Goal: Navigation & Orientation: Find specific page/section

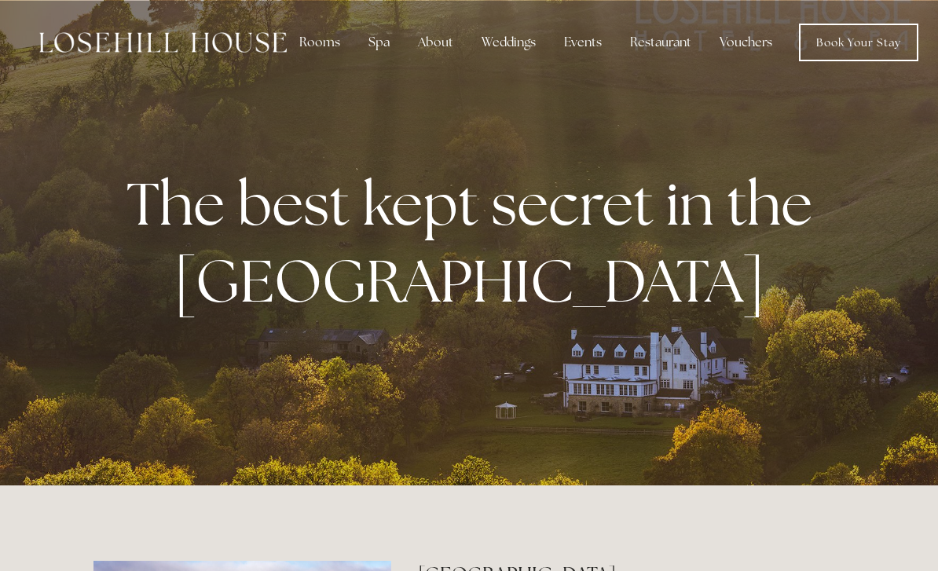
click at [316, 38] on div "Rooms" at bounding box center [320, 42] width 66 height 31
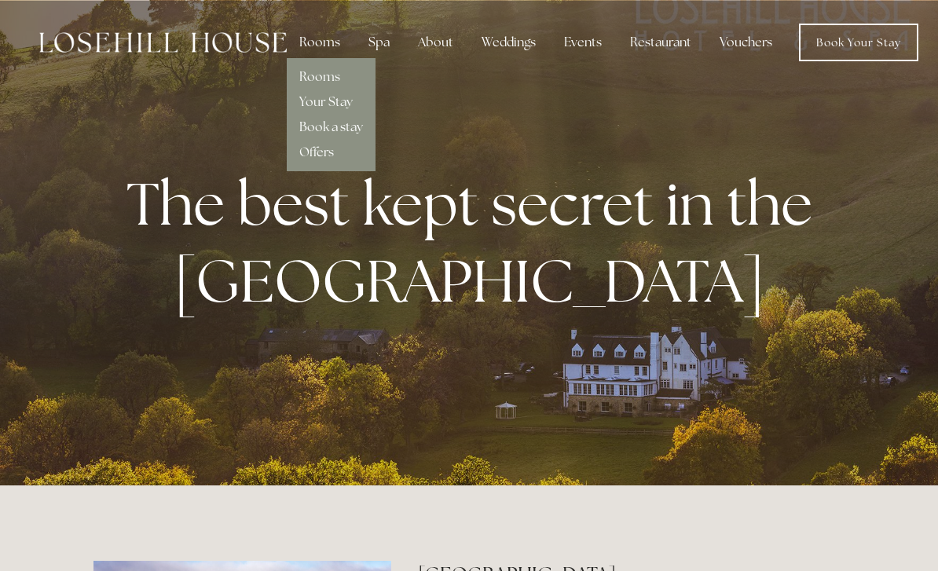
click at [333, 79] on link "Rooms" at bounding box center [319, 76] width 41 height 17
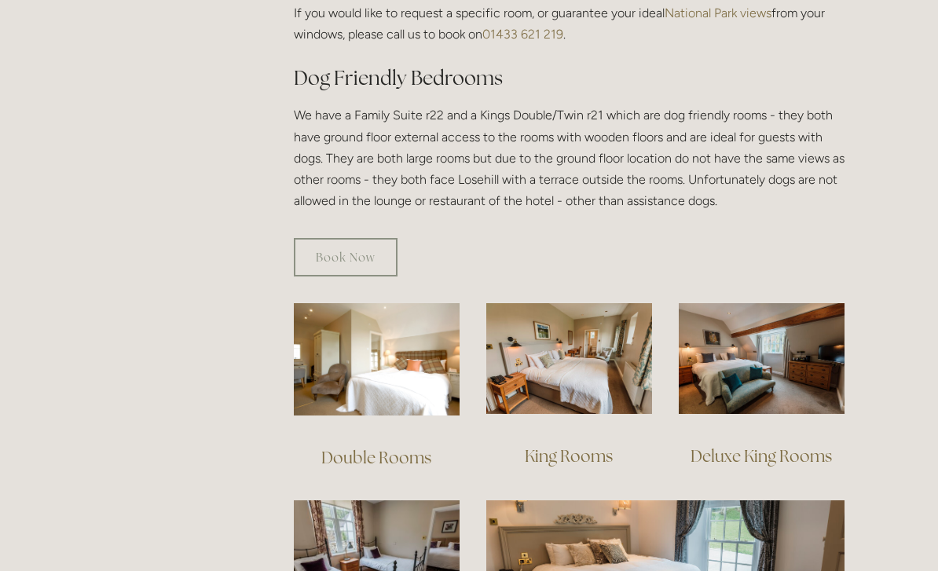
scroll to position [855, 0]
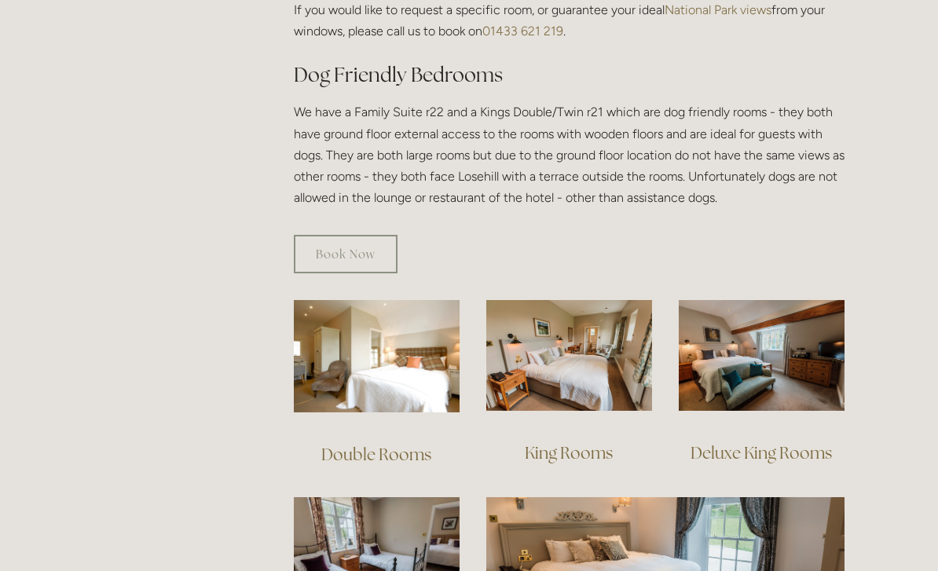
click at [402, 444] on link "Double Rooms" at bounding box center [376, 454] width 110 height 21
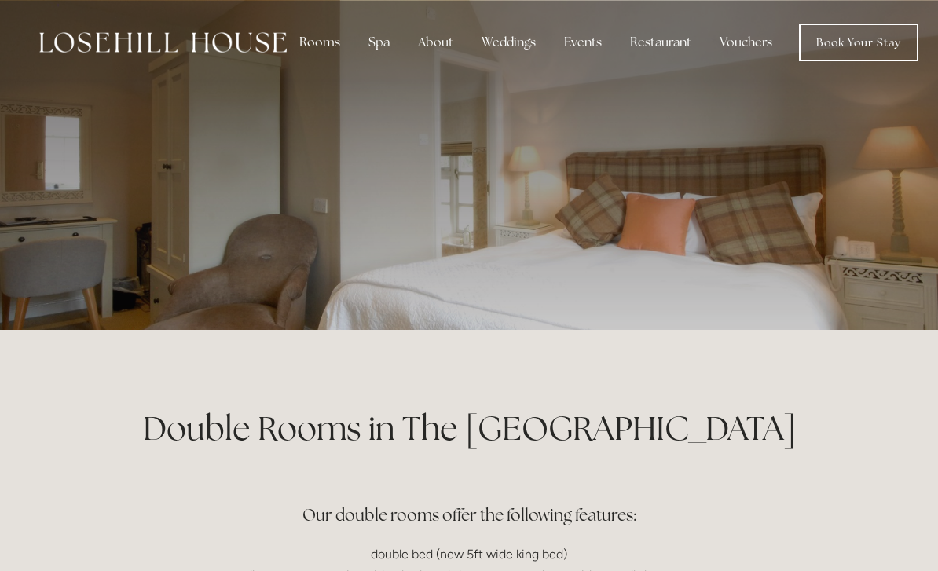
click at [840, 48] on link "Book Your Stay" at bounding box center [858, 43] width 119 height 38
click at [843, 40] on link "Book Your Stay" at bounding box center [858, 43] width 119 height 38
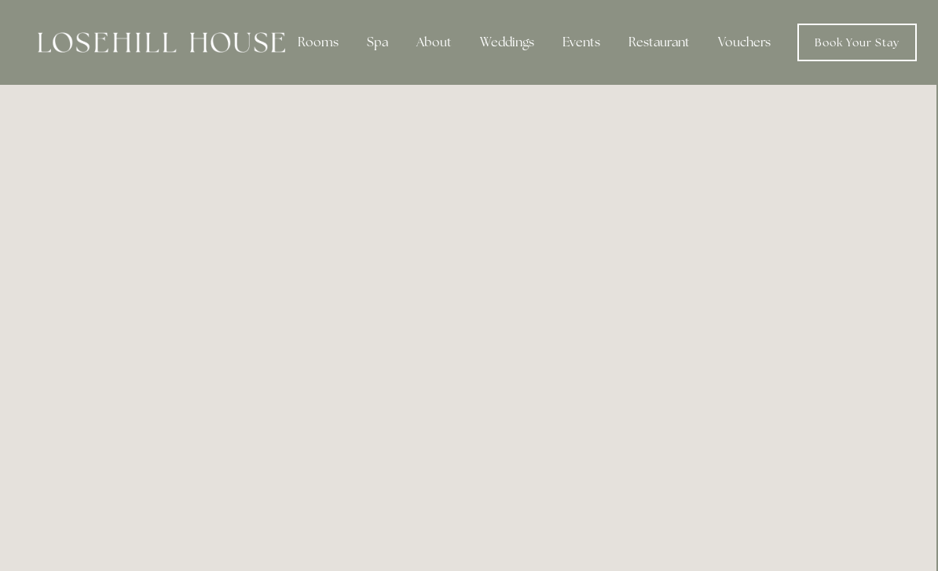
scroll to position [0, 1]
click at [431, 49] on div "About" at bounding box center [435, 42] width 61 height 31
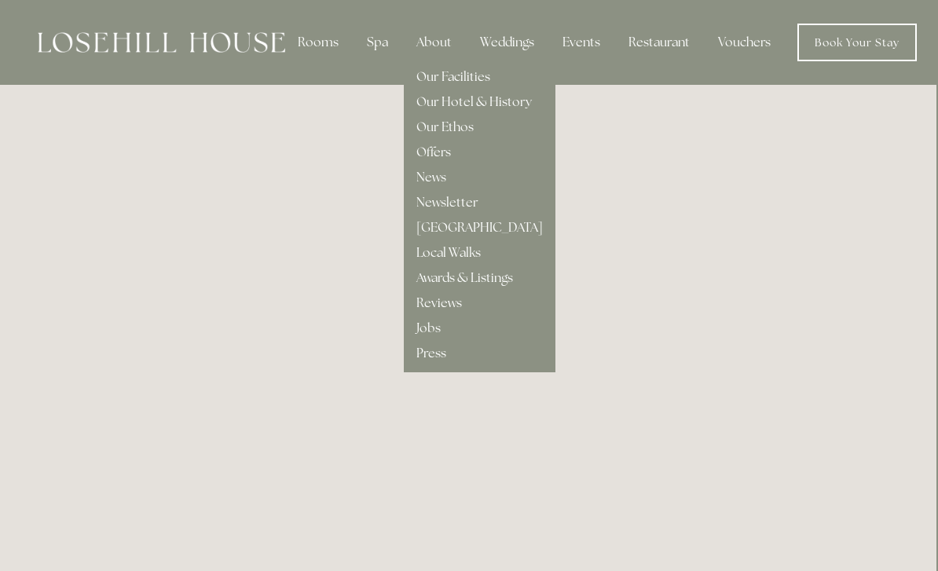
click at [473, 82] on link "Our Facilities" at bounding box center [454, 76] width 74 height 17
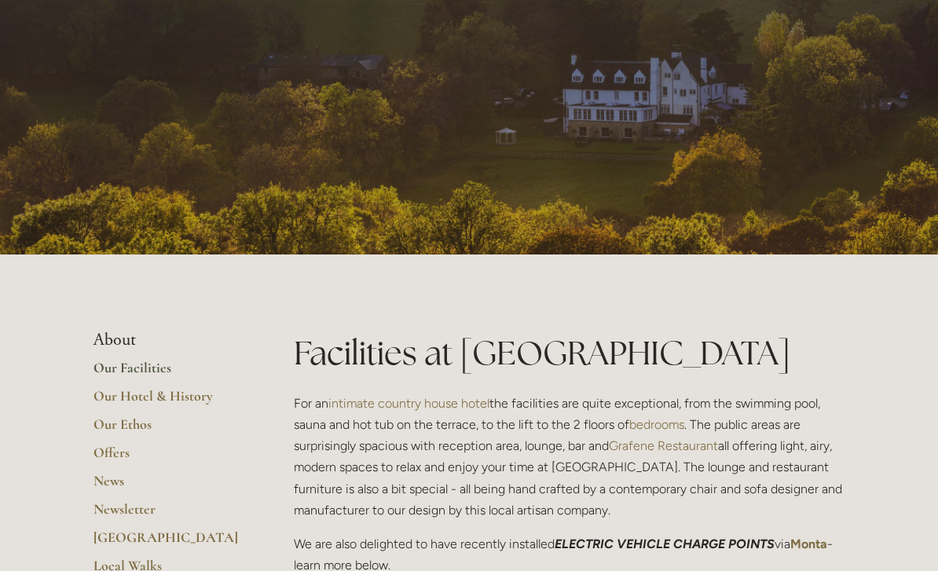
scroll to position [75, 0]
click at [116, 371] on link "Our Facilities" at bounding box center [169, 373] width 150 height 28
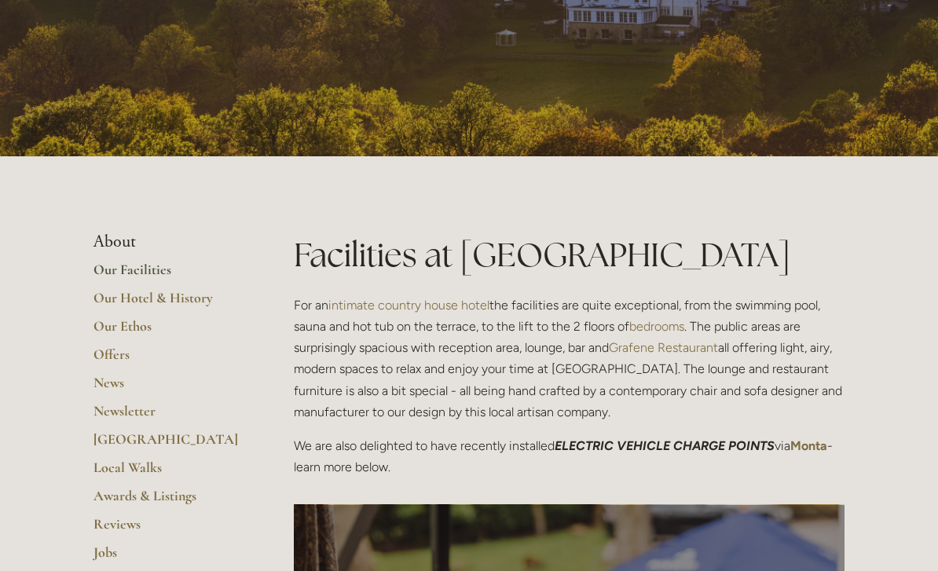
scroll to position [171, 0]
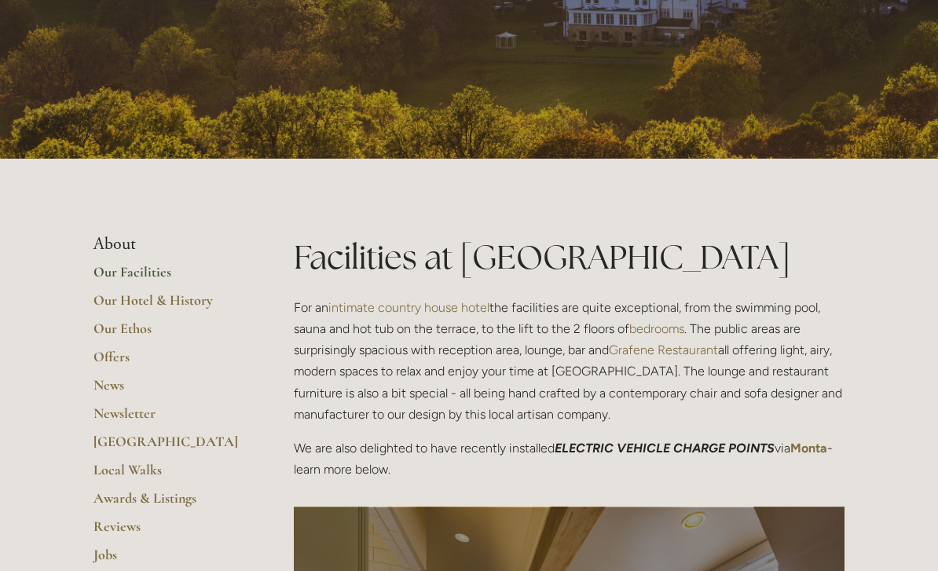
click at [116, 303] on link "Our Hotel & History" at bounding box center [169, 306] width 150 height 28
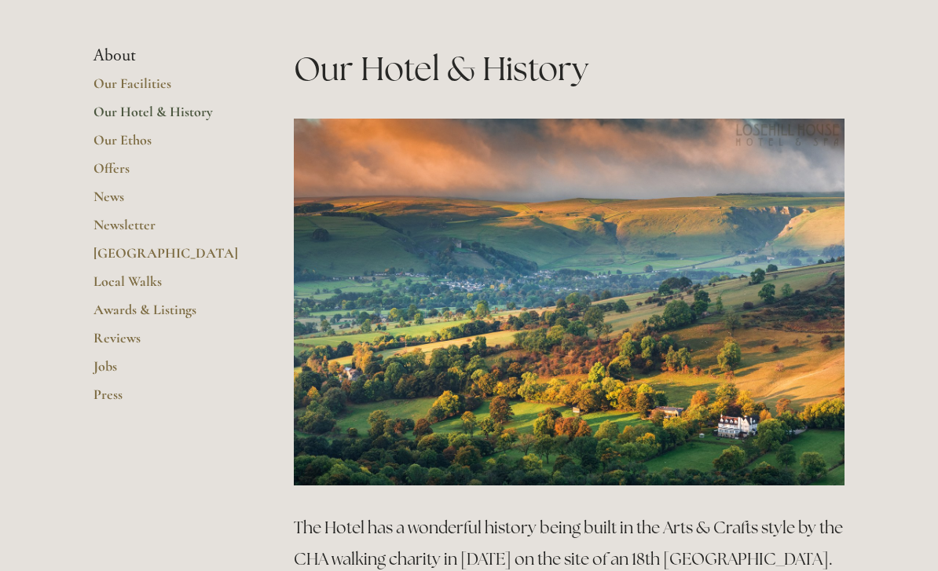
scroll to position [354, 0]
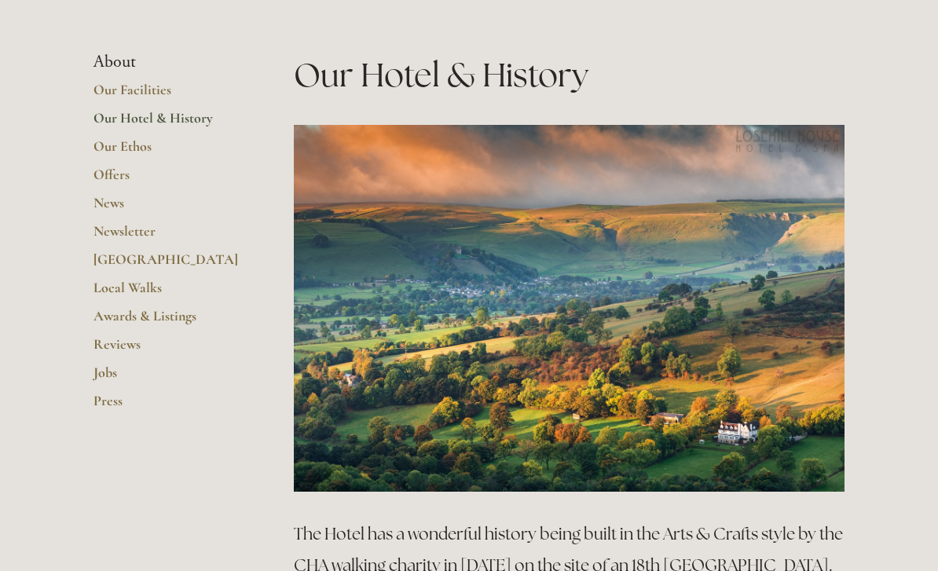
click at [104, 141] on link "Our Ethos" at bounding box center [169, 152] width 150 height 28
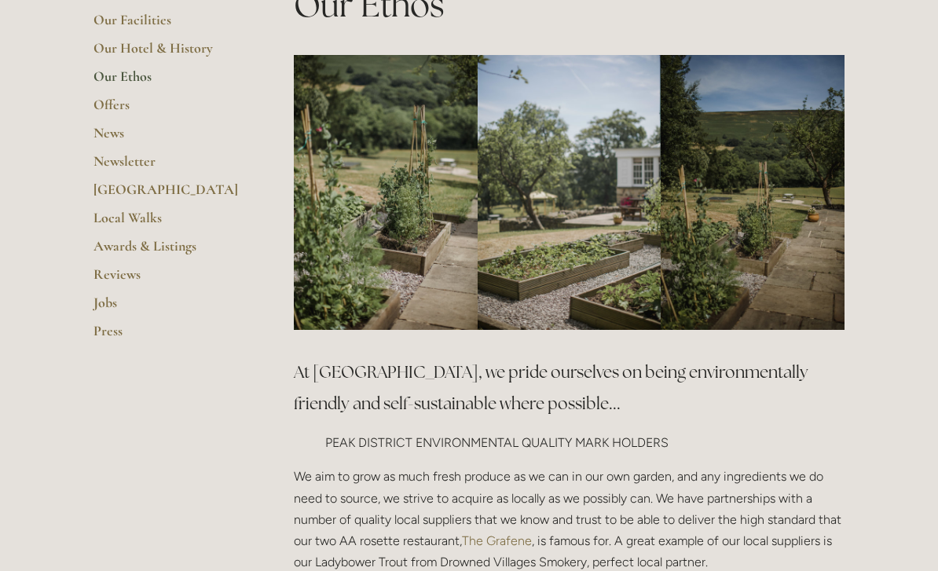
scroll to position [329, 0]
click at [105, 104] on link "Offers" at bounding box center [169, 110] width 150 height 28
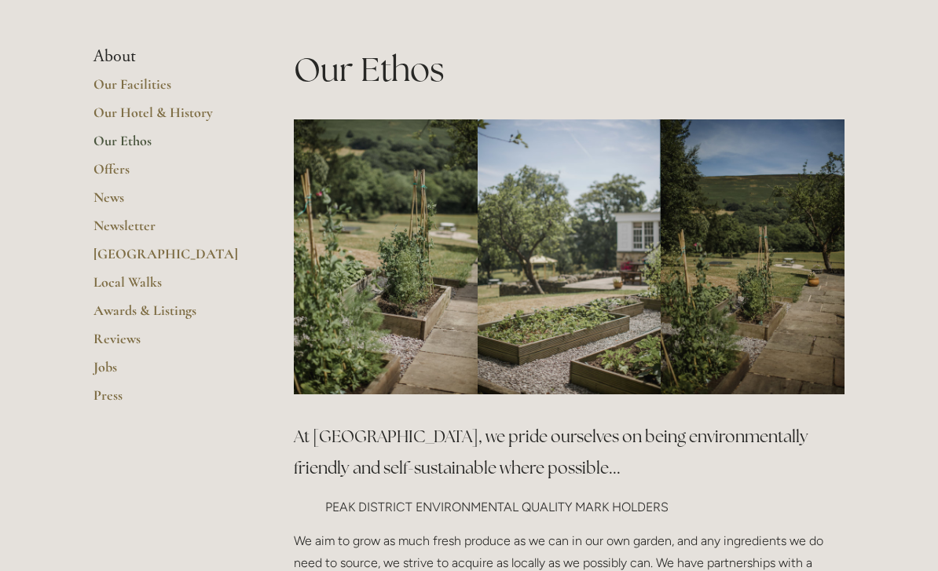
scroll to position [265, 0]
click at [115, 276] on link "Local Walks" at bounding box center [169, 287] width 150 height 28
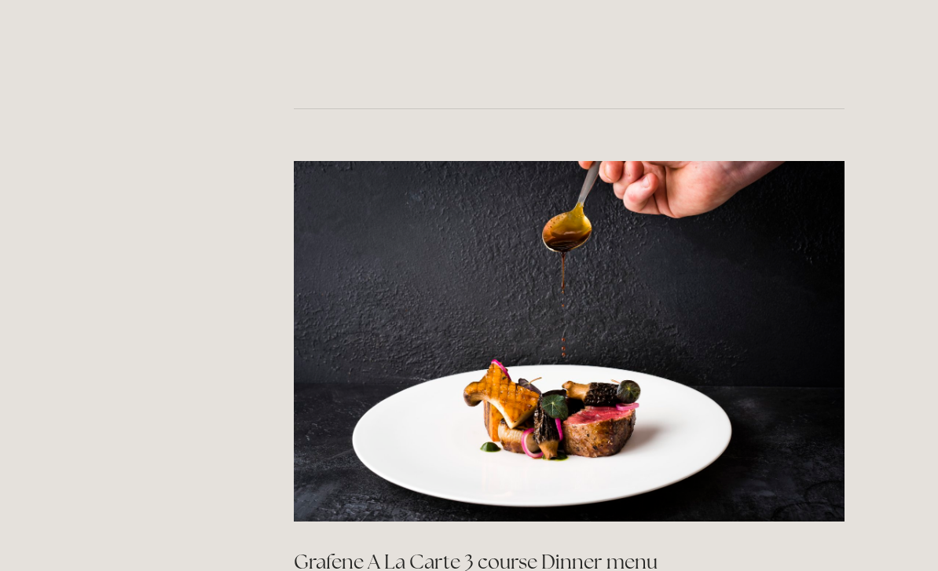
scroll to position [2416, 0]
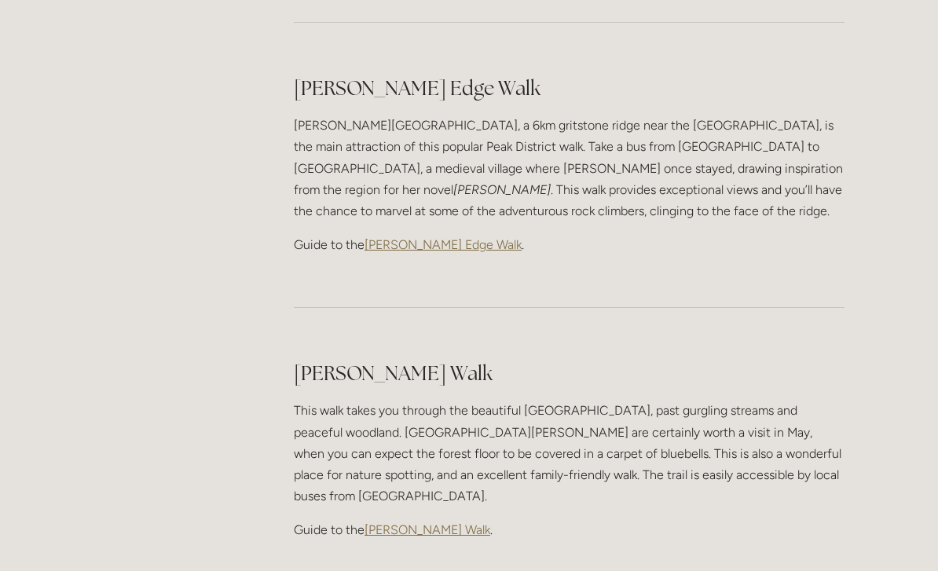
scroll to position [1965, 0]
